Goal: Information Seeking & Learning: Learn about a topic

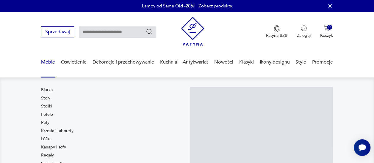
click at [48, 64] on link "Meble" at bounding box center [48, 62] width 14 height 23
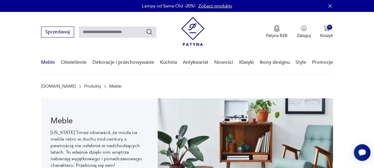
scroll to position [9, 0]
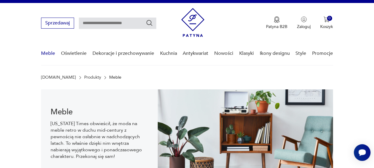
click at [48, 64] on link "Meble" at bounding box center [48, 53] width 14 height 23
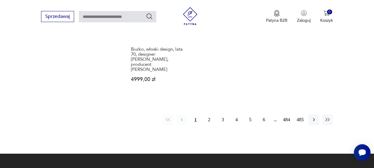
scroll to position [904, 0]
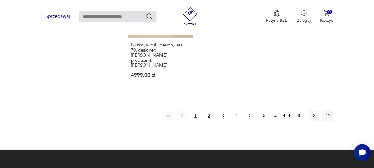
click at [208, 110] on button "2" at bounding box center [209, 115] width 11 height 11
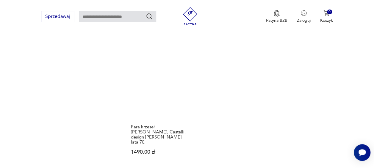
scroll to position [859, 0]
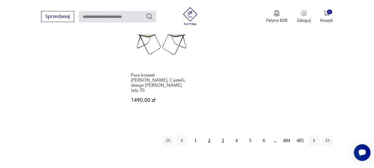
click at [222, 135] on button "3" at bounding box center [222, 140] width 11 height 11
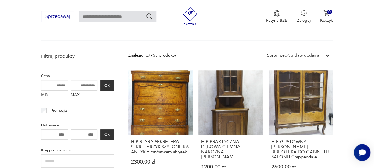
scroll to position [209, 0]
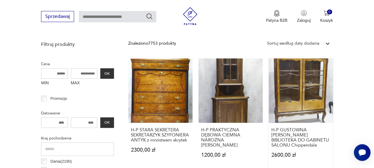
click at [303, 96] on link "H-P GUSTOWNA [PERSON_NAME] BIBLIOTEKA DO GABINETU SALONU Chippendale 2600,00 zł" at bounding box center [300, 113] width 64 height 111
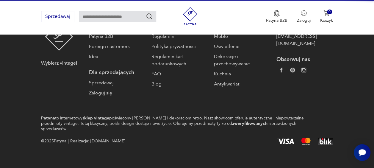
click at [303, 96] on div "Skontaktuj się z nami [EMAIL_ADDRESS][DOMAIN_NAME] Obserwuj nas" at bounding box center [304, 60] width 56 height 74
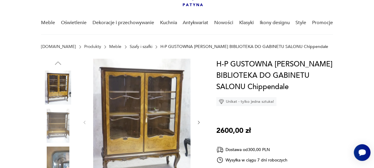
scroll to position [51, 0]
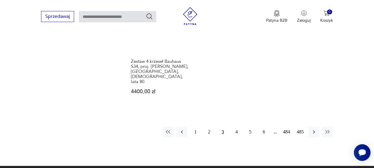
scroll to position [887, 0]
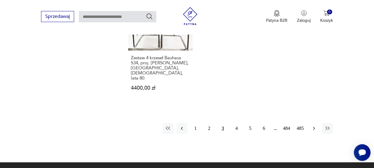
click at [312, 125] on icon "button" at bounding box center [314, 128] width 6 height 6
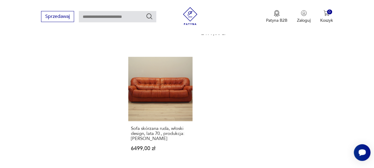
scroll to position [847, 0]
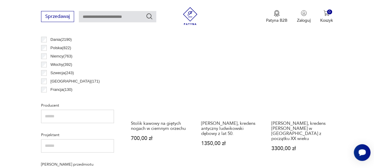
scroll to position [336, 0]
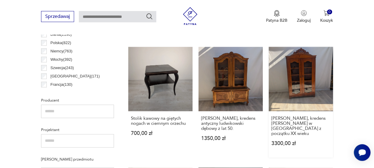
click at [300, 85] on link "Witryna, kredens [PERSON_NAME] w [GEOGRAPHIC_DATA] z początku XX wieku 3300,00 …" at bounding box center [300, 102] width 64 height 111
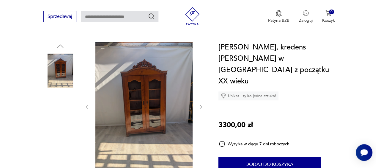
scroll to position [67, 0]
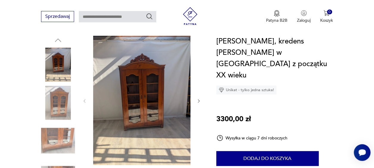
click at [140, 98] on img at bounding box center [141, 100] width 97 height 129
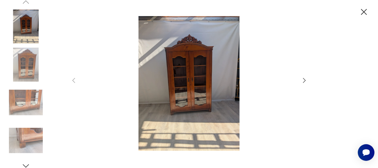
click at [305, 80] on icon "button" at bounding box center [304, 80] width 3 height 5
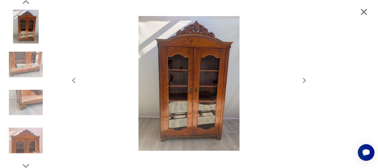
click at [305, 80] on icon "button" at bounding box center [304, 80] width 3 height 5
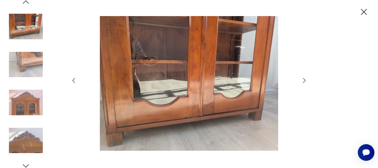
click at [305, 80] on icon "button" at bounding box center [304, 80] width 3 height 5
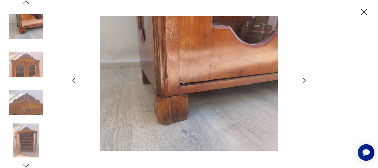
click at [305, 80] on icon "button" at bounding box center [304, 80] width 3 height 5
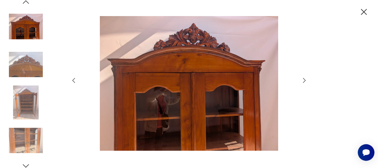
click at [305, 80] on icon "button" at bounding box center [304, 80] width 3 height 5
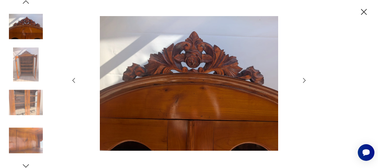
click at [305, 80] on icon "button" at bounding box center [304, 80] width 3 height 5
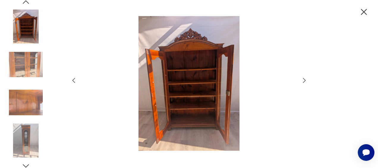
click at [305, 80] on icon "button" at bounding box center [304, 80] width 3 height 5
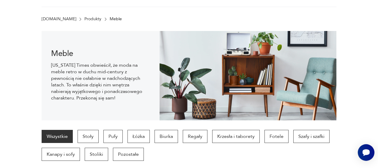
scroll to position [336, 0]
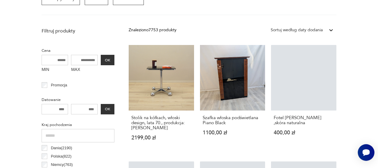
scroll to position [158, 0]
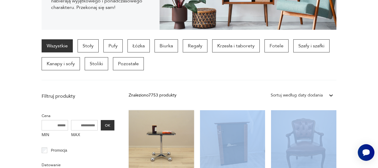
drag, startPoint x: 378, startPoint y: 159, endPoint x: 148, endPoint y: 160, distance: 230.1
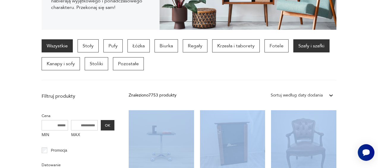
click at [294, 42] on p "Szafy i szafki" at bounding box center [311, 45] width 36 height 13
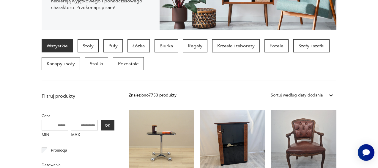
scroll to position [847, 0]
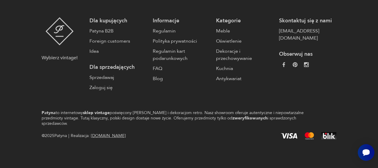
scroll to position [145, 0]
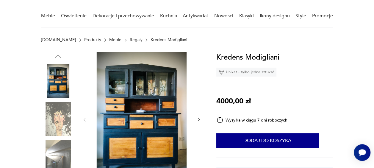
scroll to position [51, 0]
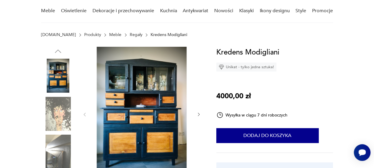
click at [109, 33] on link "Meble" at bounding box center [115, 34] width 12 height 5
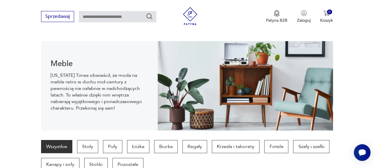
scroll to position [59, 0]
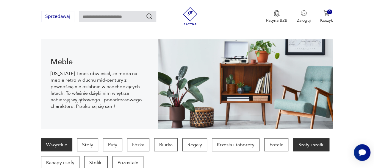
click at [310, 140] on p "Szafy i szafki" at bounding box center [311, 144] width 36 height 13
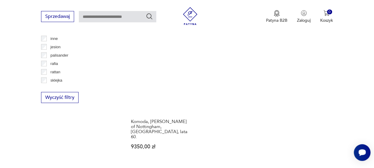
scroll to position [828, 0]
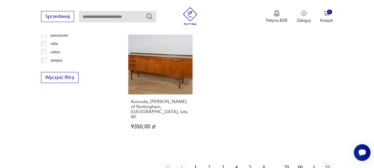
click at [312, 164] on icon "button" at bounding box center [314, 167] width 6 height 6
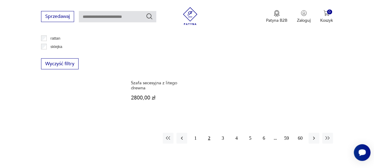
scroll to position [843, 0]
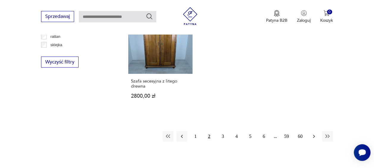
click at [313, 133] on icon "button" at bounding box center [314, 136] width 6 height 6
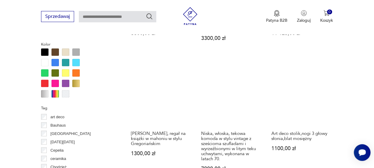
scroll to position [566, 0]
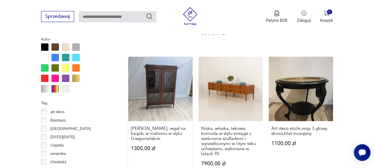
click at [157, 77] on link "[PERSON_NAME], regał na książki w mahoniu w stylu Gregoriańskim 1300,00 zł" at bounding box center [160, 117] width 64 height 121
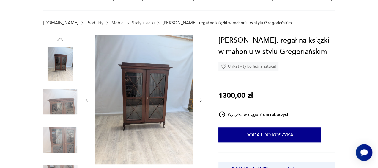
scroll to position [71, 0]
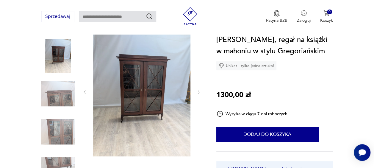
click at [145, 79] on img at bounding box center [141, 91] width 97 height 129
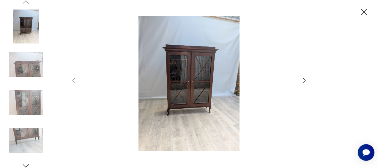
click at [304, 79] on icon "button" at bounding box center [304, 80] width 7 height 7
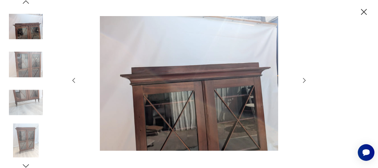
click at [304, 79] on icon "button" at bounding box center [304, 80] width 7 height 7
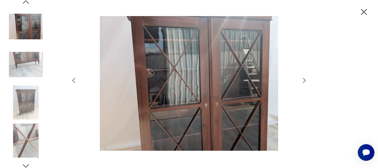
click at [304, 79] on icon "button" at bounding box center [304, 80] width 7 height 7
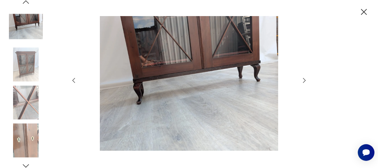
click at [304, 79] on icon "button" at bounding box center [304, 80] width 7 height 7
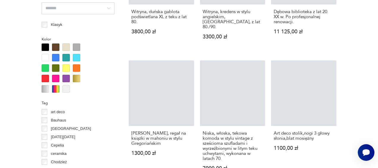
scroll to position [621, 0]
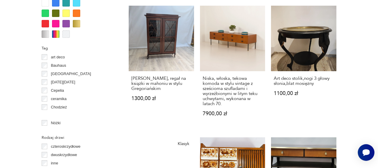
click at [373, 164] on section "Filtruj produkty Cena MIN MAX OK Promocja Datowanie OK Kraj pochodzenia Dania (…" at bounding box center [189, 33] width 378 height 813
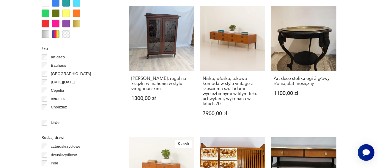
drag, startPoint x: 378, startPoint y: 164, endPoint x: 375, endPoint y: 165, distance: 3.0
click at [373, 165] on section "Filtruj produkty Cena MIN MAX OK Promocja Datowanie OK Kraj pochodzenia Dania (…" at bounding box center [189, 33] width 378 height 813
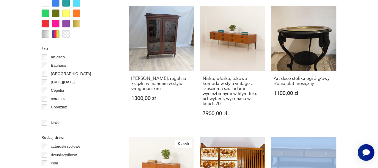
click at [373, 165] on section "Filtruj produkty Cena MIN MAX OK Promocja Datowanie OK Kraj pochodzenia Dania (…" at bounding box center [189, 33] width 378 height 813
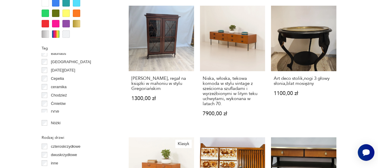
click at [60, 78] on p "Cepelia" at bounding box center [57, 78] width 13 height 7
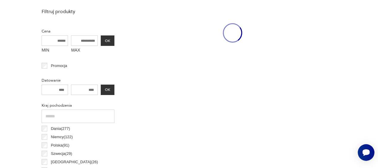
scroll to position [158, 0]
